Goal: Task Accomplishment & Management: Manage account settings

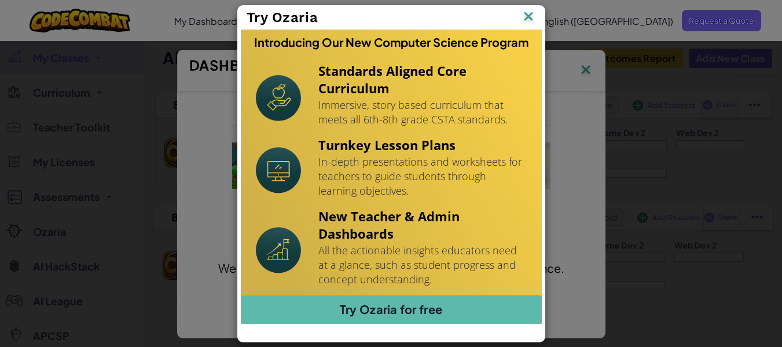
click at [528, 19] on img at bounding box center [528, 17] width 15 height 17
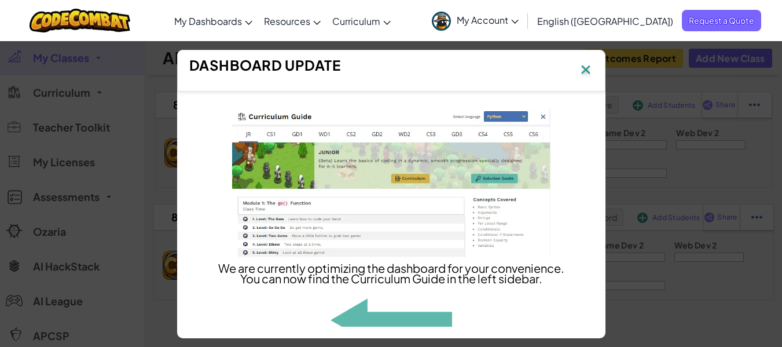
click at [585, 68] on img at bounding box center [585, 70] width 15 height 17
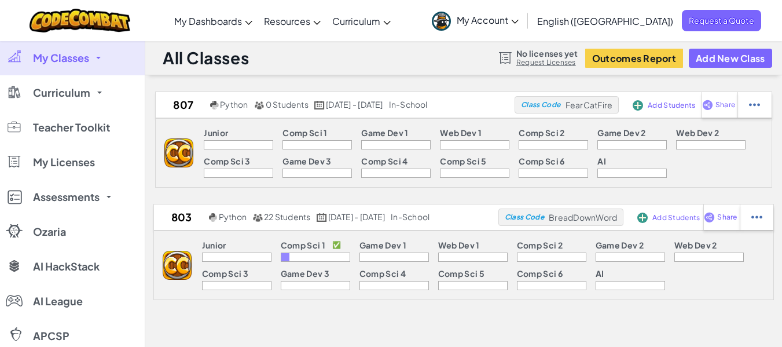
click at [524, 19] on link "My Account" at bounding box center [475, 20] width 98 height 36
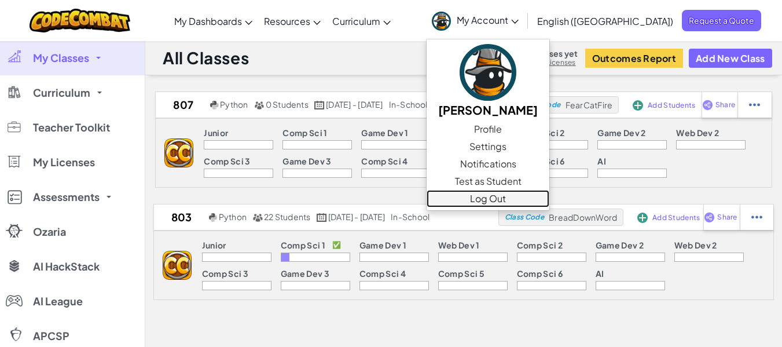
click at [543, 193] on link "Log Out" at bounding box center [487, 198] width 123 height 17
